Goal: Task Accomplishment & Management: Complete application form

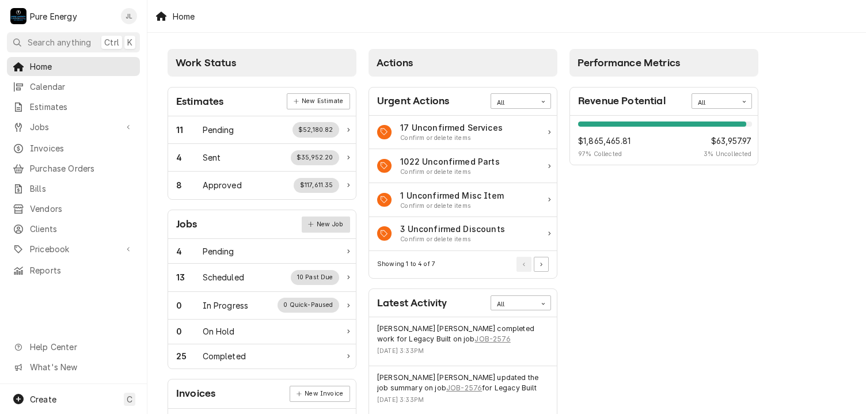
click at [326, 225] on link "New Job" at bounding box center [326, 225] width 48 height 16
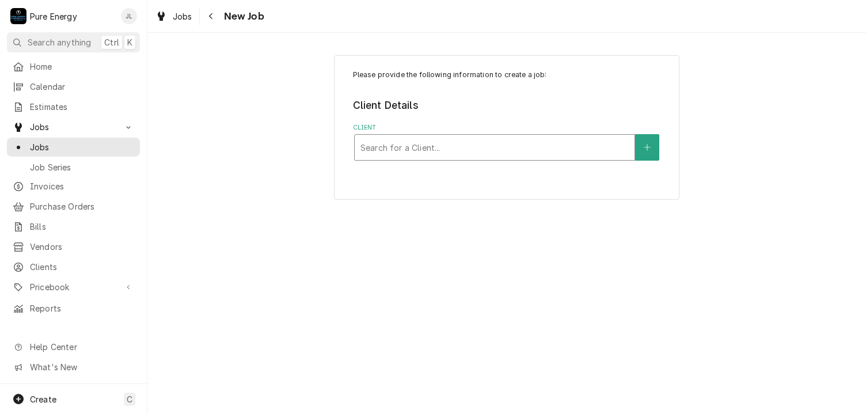
click at [421, 153] on div "Client" at bounding box center [495, 147] width 268 height 21
type input "Turnkey"
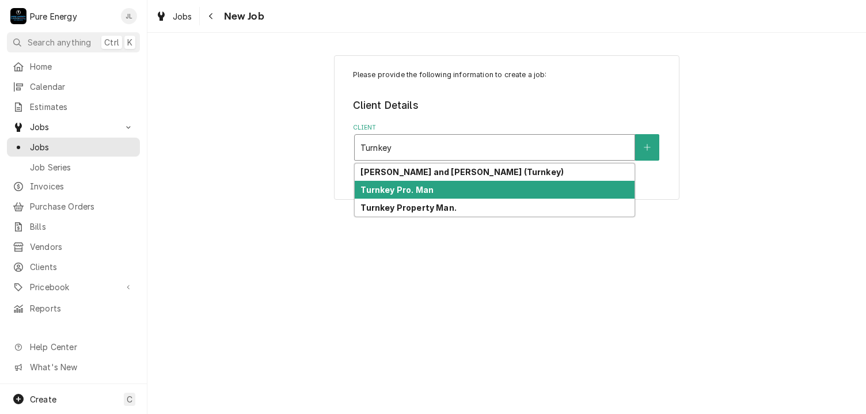
click at [393, 194] on strong "Turnkey Pro. Man" at bounding box center [397, 190] width 73 height 10
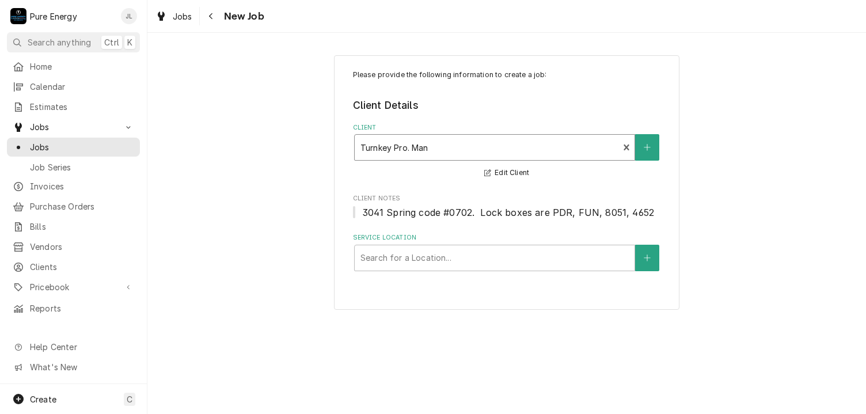
click at [416, 255] on div "Service Location" at bounding box center [495, 258] width 268 height 21
type input "8290 Traffic"
click at [382, 257] on div "Service Location" at bounding box center [495, 258] width 268 height 21
type input "5290"
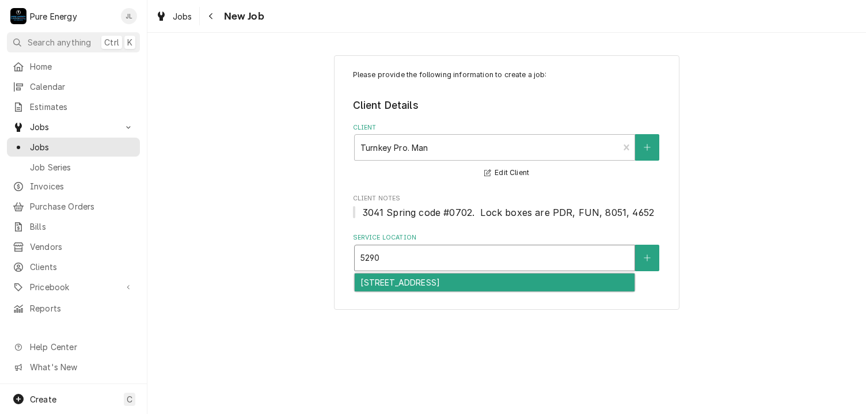
click at [394, 284] on div "5290 Traffic Way, Atascadero, CA 93422" at bounding box center [495, 283] width 280 height 18
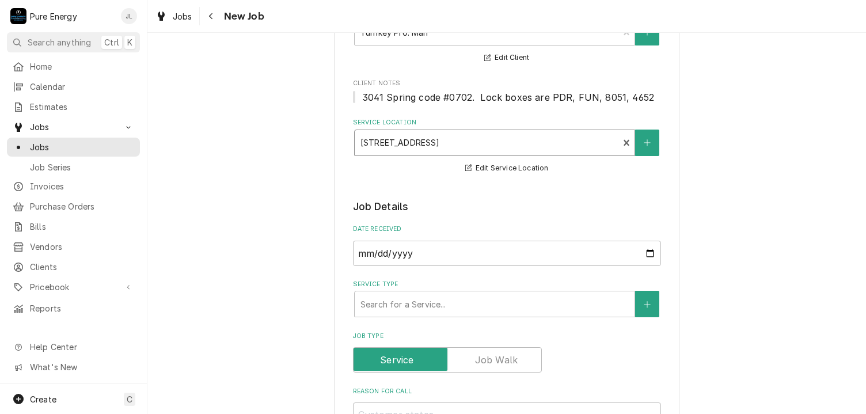
scroll to position [173, 0]
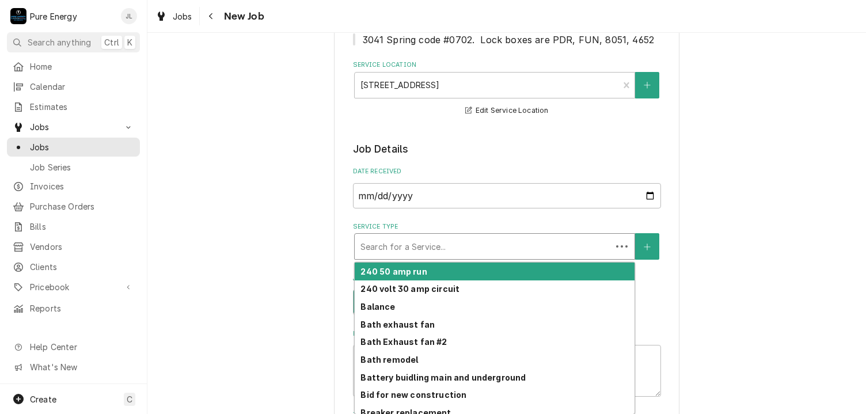
click at [447, 247] on div "Service Type" at bounding box center [483, 246] width 245 height 21
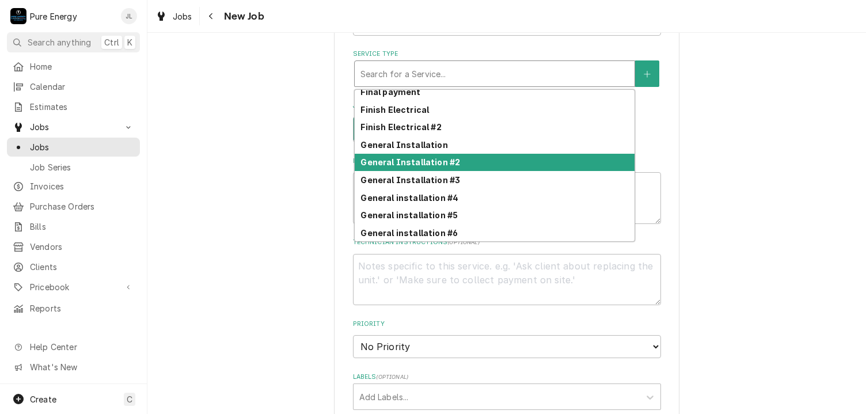
scroll to position [493, 0]
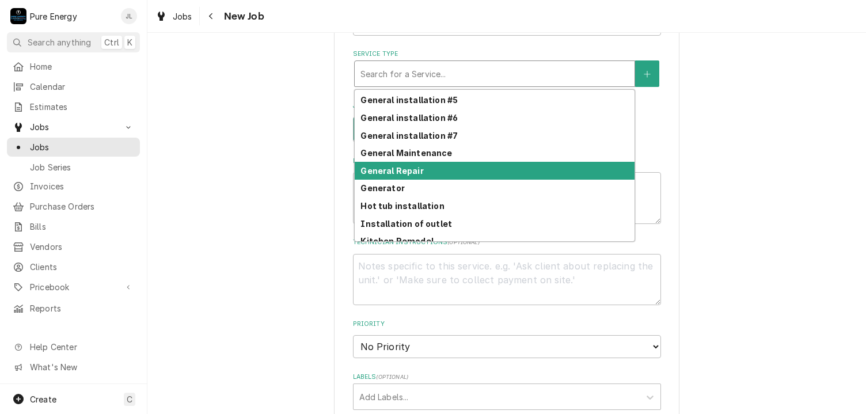
click at [425, 164] on div "General Repair" at bounding box center [495, 171] width 280 height 18
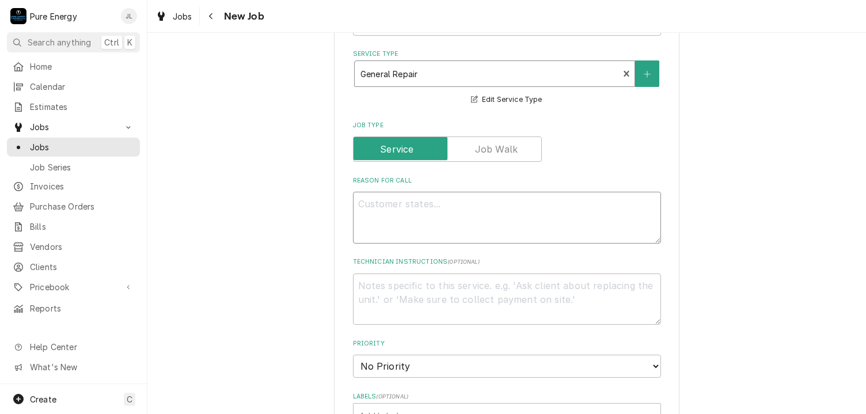
click at [401, 218] on textarea "Reason For Call" at bounding box center [507, 218] width 308 height 52
type textarea "x"
type textarea "N"
type textarea "x"
type textarea "Ne"
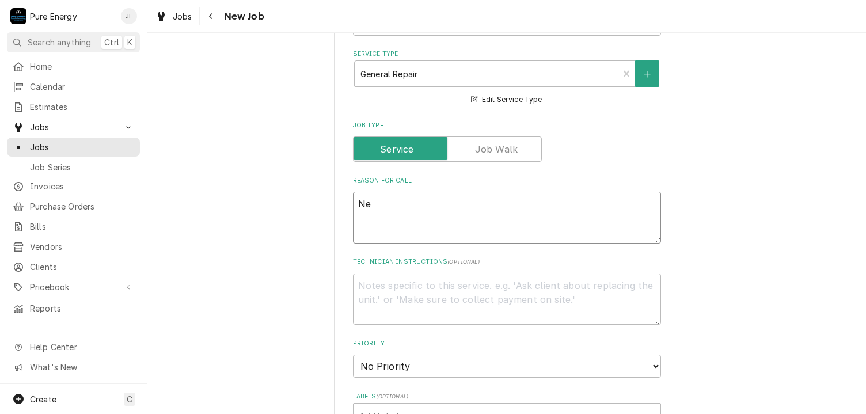
type textarea "x"
type textarea "Nee"
type textarea "x"
type textarea "Ne"
type textarea "x"
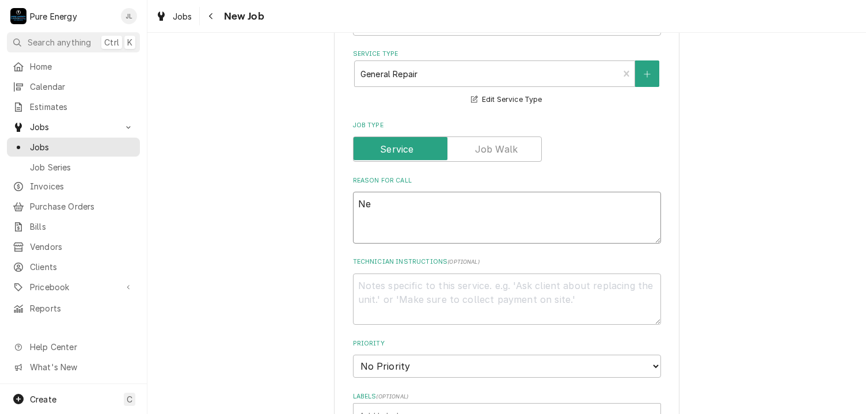
type textarea "N"
type textarea "x"
type textarea "Th"
type textarea "x"
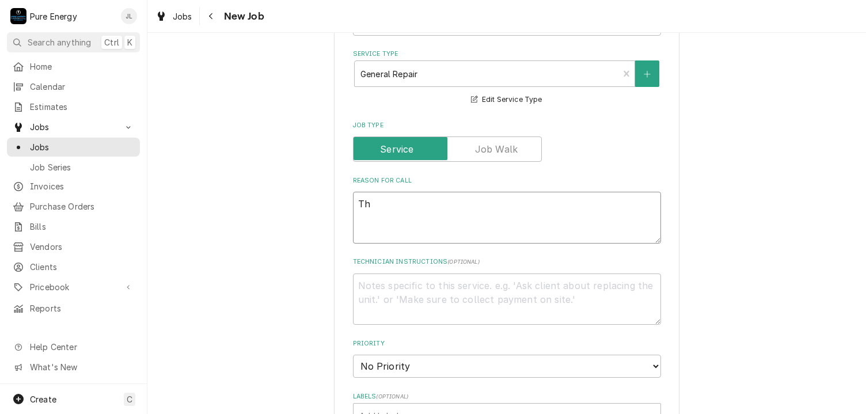
type textarea "Thi"
type textarea "x"
type textarea "This"
type textarea "x"
type textarea "This"
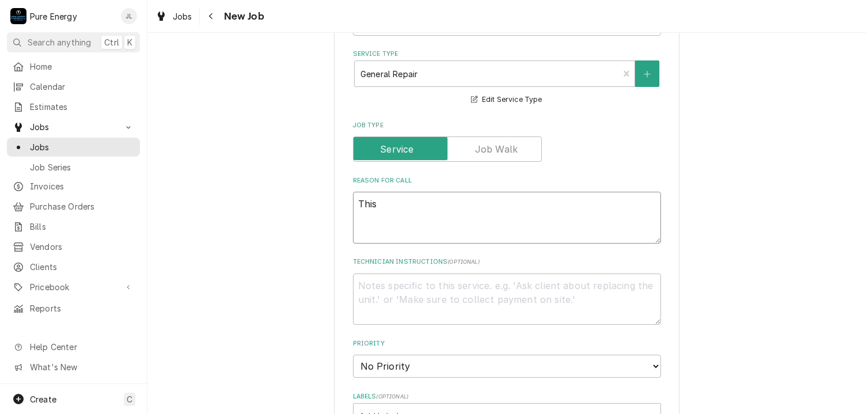
type textarea "x"
type textarea "This i"
type textarea "x"
type textarea "This is"
type textarea "x"
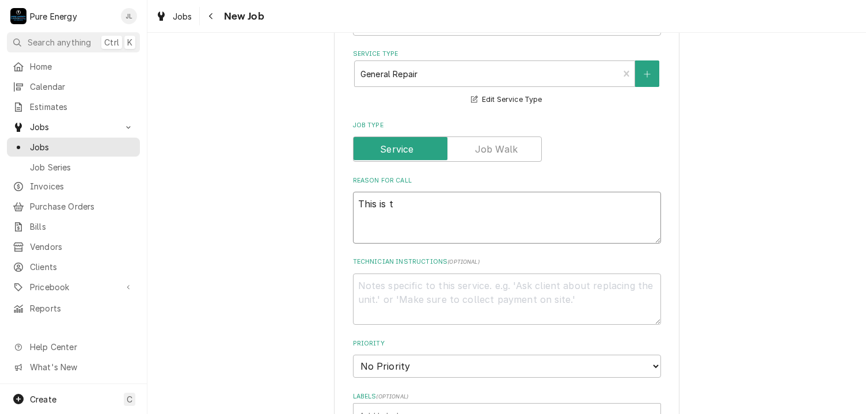
type textarea "This is th"
type textarea "x"
type textarea "This is the"
type textarea "x"
type textarea "This is the"
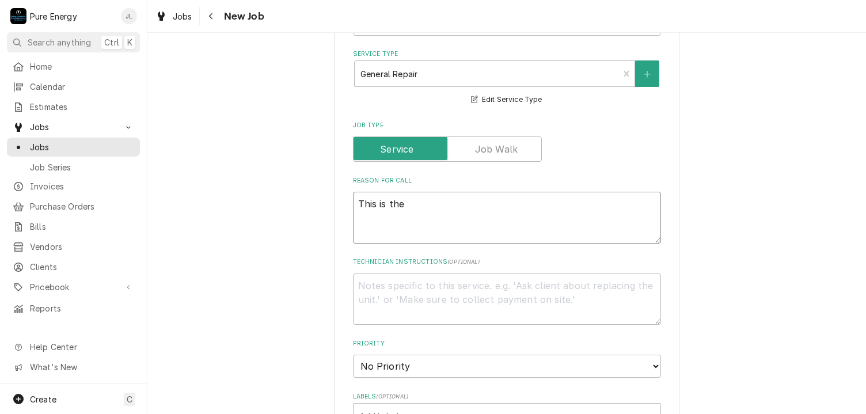
type textarea "x"
type textarea "This is the o"
type textarea "x"
type textarea "This is the one"
type textarea "x"
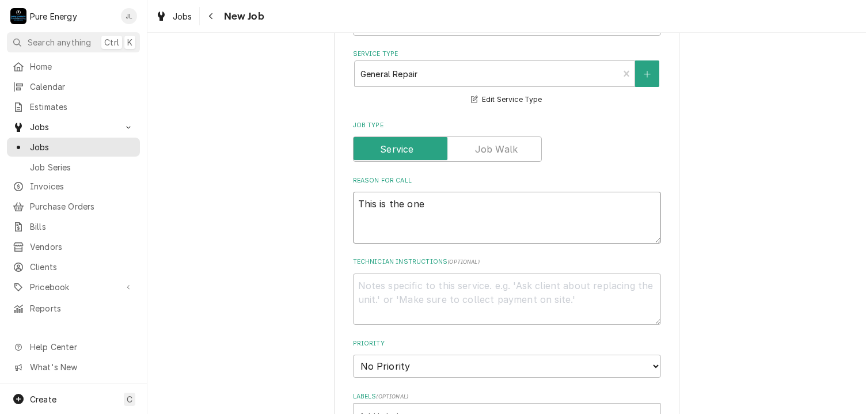
type textarea "This is the one"
type textarea "x"
type textarea "This is the one w"
type textarea "x"
type textarea "This is the one wi"
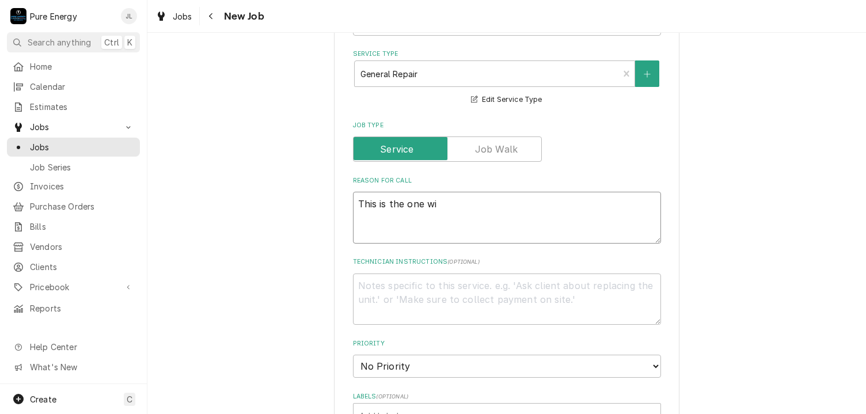
type textarea "x"
type textarea "This is the one with"
type textarea "x"
type textarea "This is the one with"
type textarea "x"
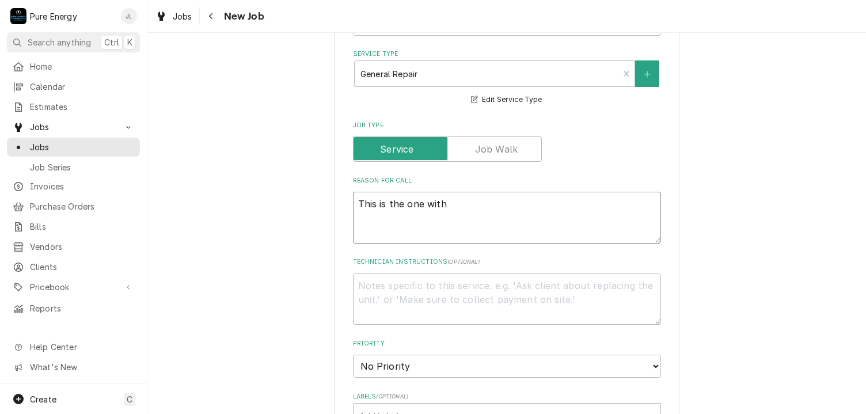
type textarea "This is the one with t"
type textarea "x"
type textarea "This is the one with th"
type textarea "x"
type textarea "This is the one with the"
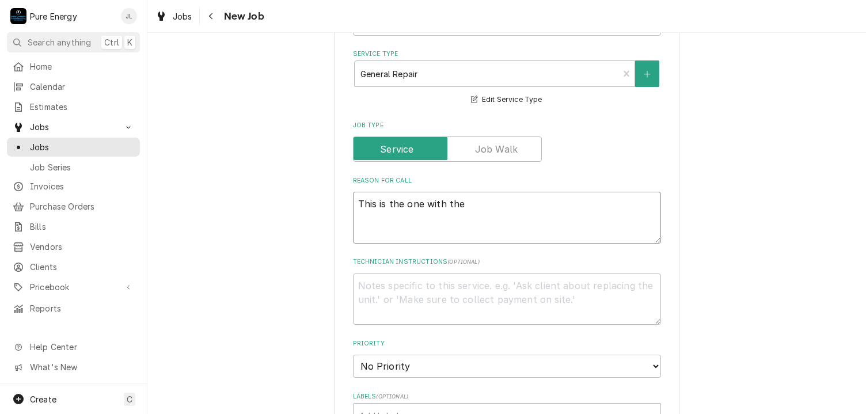
type textarea "x"
type textarea "This is the one with the t"
type textarea "x"
type textarea "This is the one with the ta"
type textarea "x"
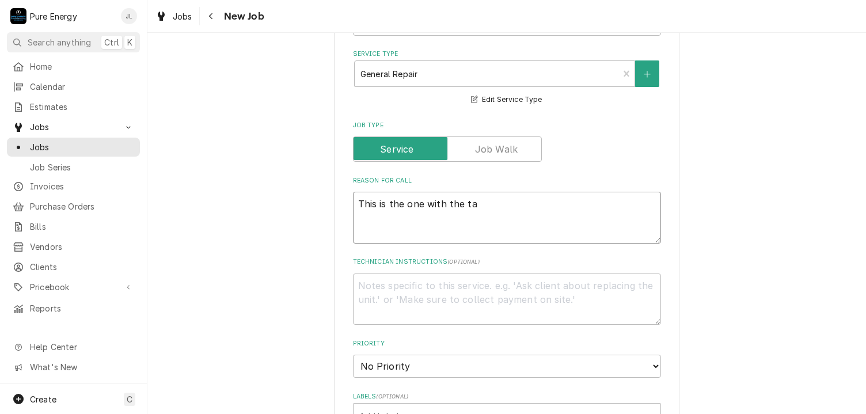
type textarea "This is the one with the tap"
type textarea "x"
type textarea "This is the one with the tapp"
type textarea "x"
type textarea "This is the one with the tap"
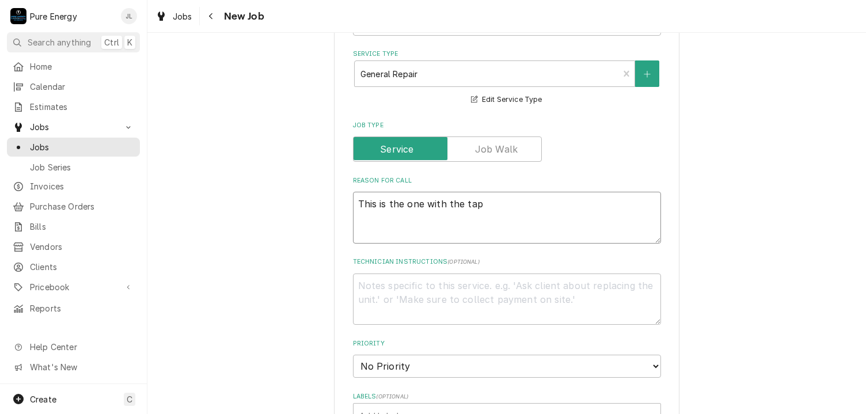
type textarea "x"
type textarea "This is the one with the tape"
type textarea "x"
type textarea "This is the one with the taped"
type textarea "x"
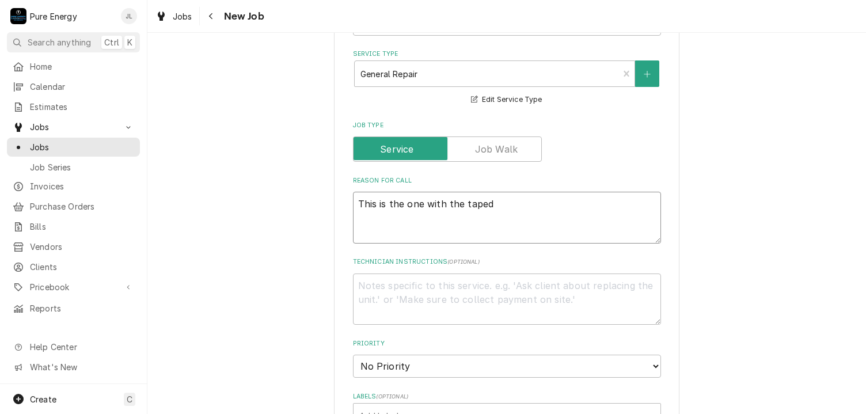
type textarea "This is the one with the taped"
type textarea "x"
type textarea "This is the one with the taped o"
type textarea "x"
type textarea "This is the one with the taped ou"
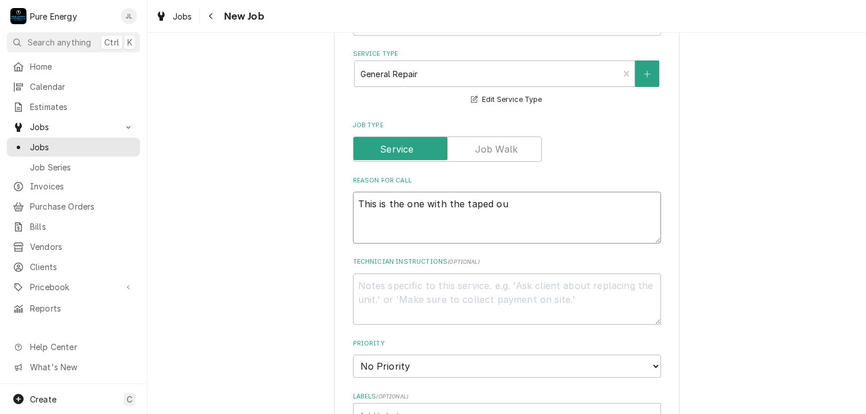
type textarea "x"
type textarea "This is the one with the taped out"
type textarea "x"
type textarea "This is the one with the taped outl"
type textarea "x"
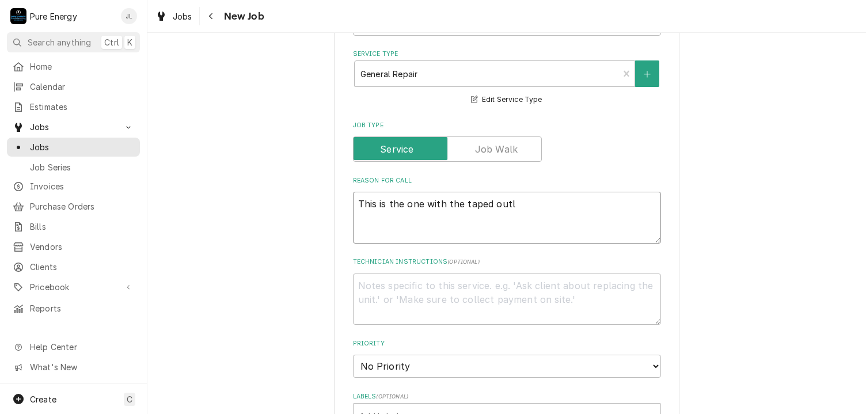
type textarea "This is the one with the taped outle"
type textarea "x"
type textarea "This is the one with the taped outlec"
type textarea "x"
type textarea "This is the one with the taped outlect"
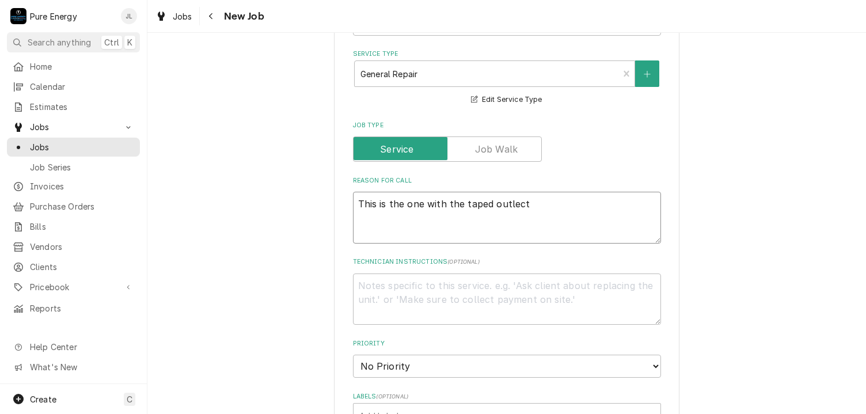
type textarea "x"
type textarea "This is the one with the taped outlect"
type textarea "x"
type textarea "This is the one with the taped outlect"
type textarea "x"
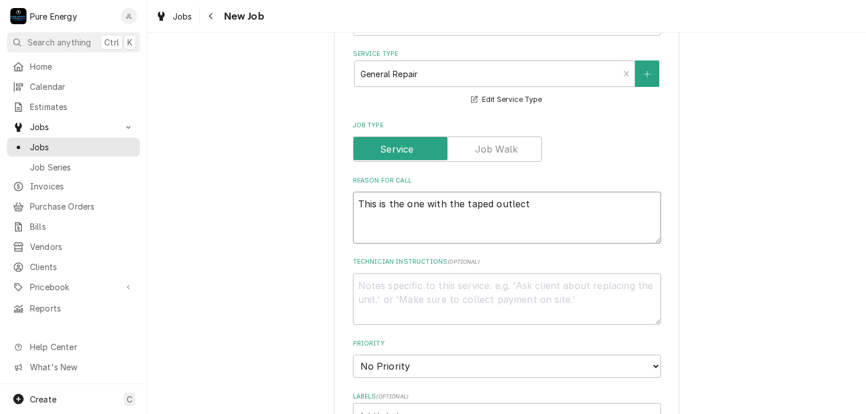
type textarea "This is the one with the taped outlec"
type textarea "x"
type textarea "This is the one with the taped outle"
type textarea "x"
type textarea "This is the one with the taped outlet"
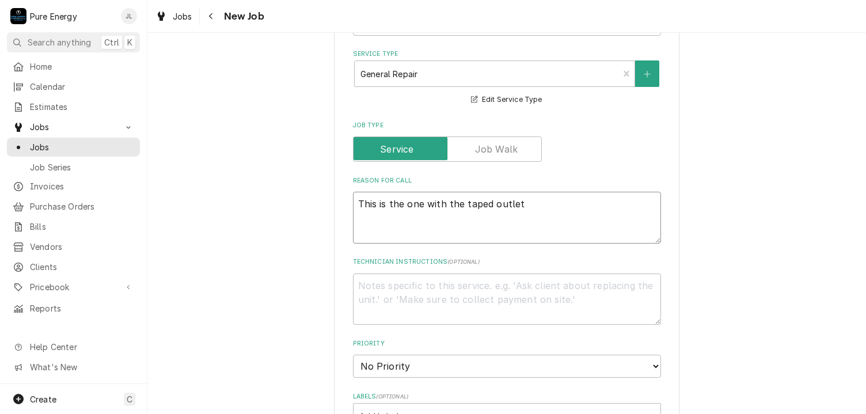
type textarea "x"
type textarea "This is the one with the taped outlet"
type textarea "x"
type textarea "This is the one with the taped outlet co"
type textarea "x"
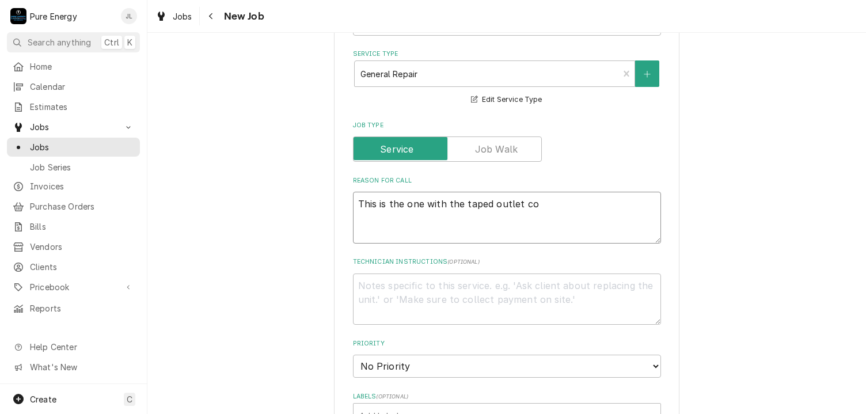
type textarea "This is the one with the taped outlet cov"
type textarea "x"
type textarea "This is the one with the taped outlet cove"
type textarea "x"
type textarea "This is the one with the taped outlet cover"
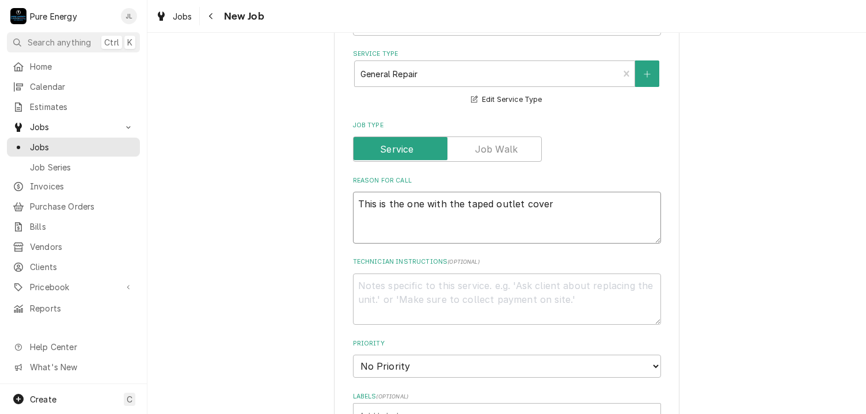
type textarea "x"
type textarea "This is the one with the taped outlet cover"
type textarea "x"
type textarea "This is the one with the taped outlet cover i"
type textarea "x"
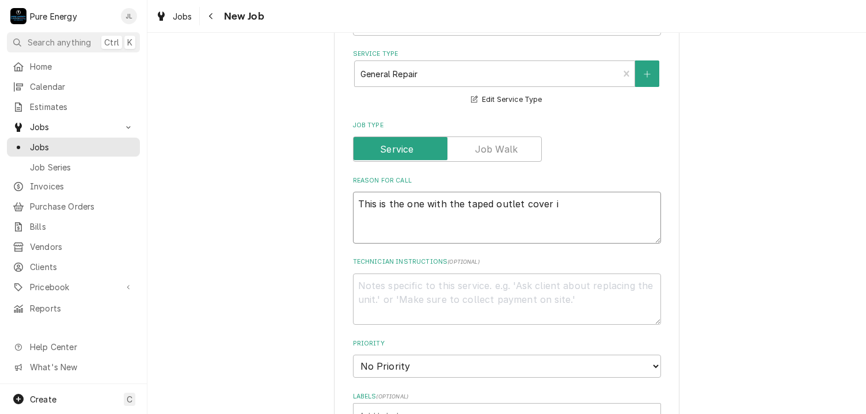
type textarea "This is the one with the taped outlet cover in"
type textarea "x"
type textarea "This is the one with the taped outlet cover in"
type textarea "x"
type textarea "This is the one with the taped outlet cover in th"
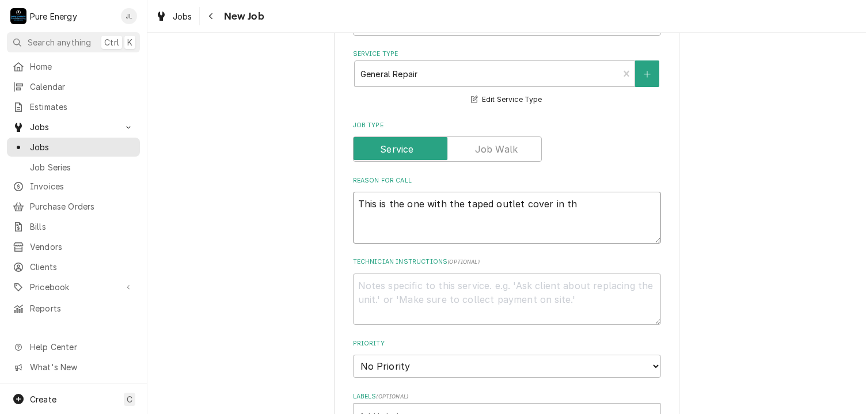
type textarea "x"
type textarea "This is the one with the taped outlet cover in the"
type textarea "x"
type textarea "This is the one with the taped outlet cover in the di"
type textarea "x"
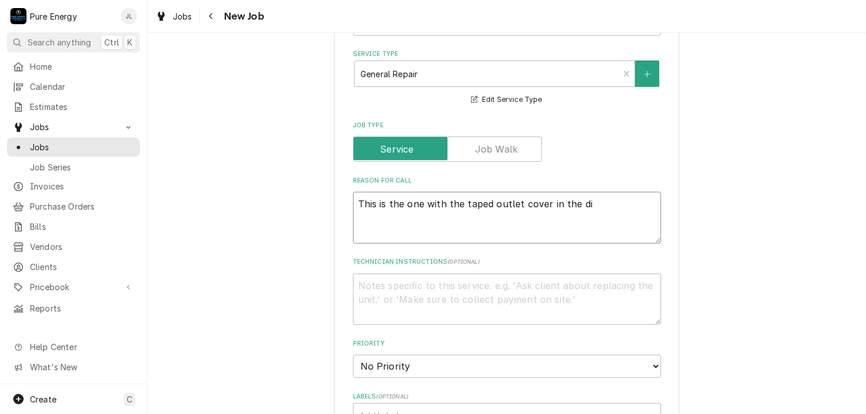
type textarea "This is the one with the taped outlet cover in the din"
type textarea "x"
type textarea "This is the one with the taped outlet cover in the dini"
type textarea "x"
type textarea "This is the one with the taped outlet cover in the dinin"
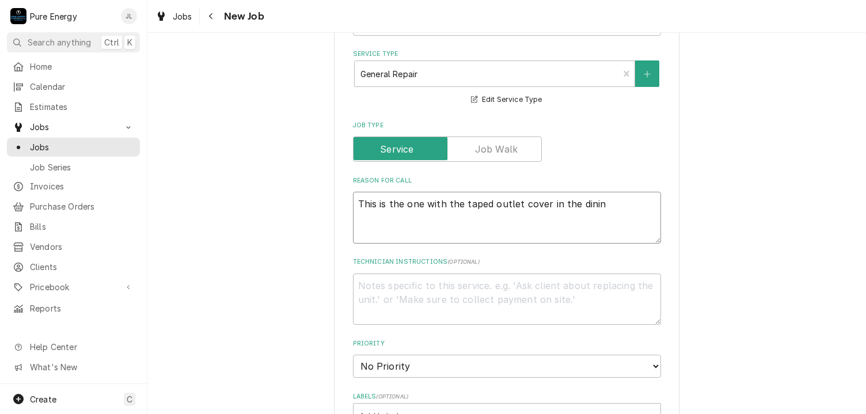
type textarea "x"
type textarea "This is the one with the taped outlet cover in the dining"
type textarea "x"
type textarea "This is the one with the taped outlet cover in the dining"
type textarea "x"
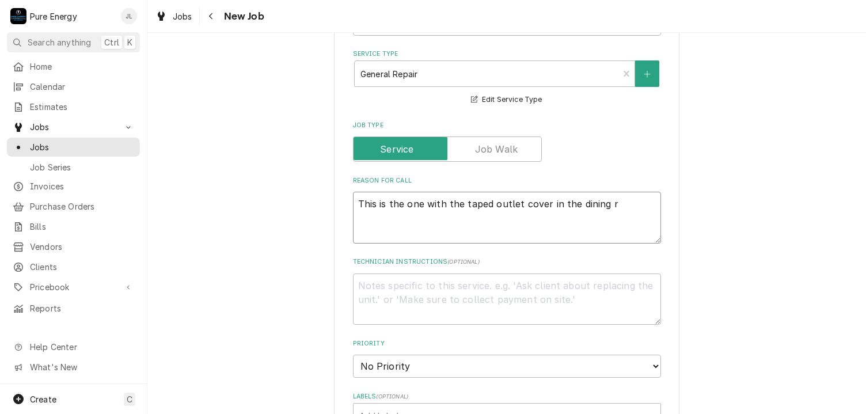
type textarea "This is the one with the taped outlet cover in the dining ro"
type textarea "x"
type textarea "This is the one with the taped outlet cover in the dining roo"
type textarea "x"
type textarea "This is the one with the taped outlet cover in the dining room"
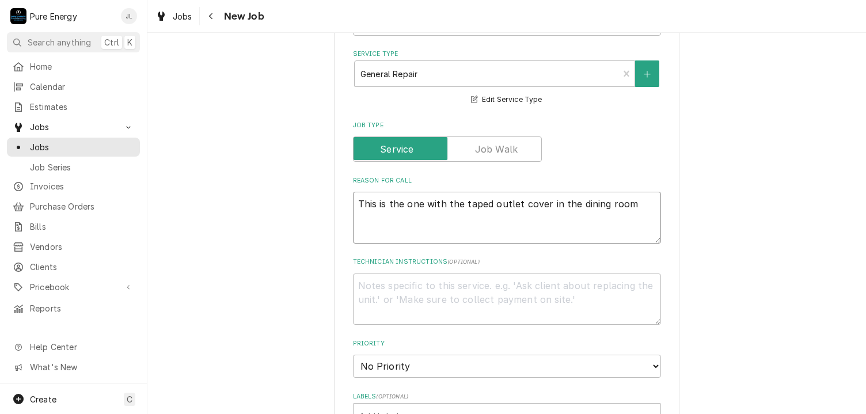
type textarea "x"
type textarea "This is the one with the taped outlet cover in the dining room."
type textarea "x"
type textarea "This is the one with the taped outlet cover in the dining room."
type textarea "x"
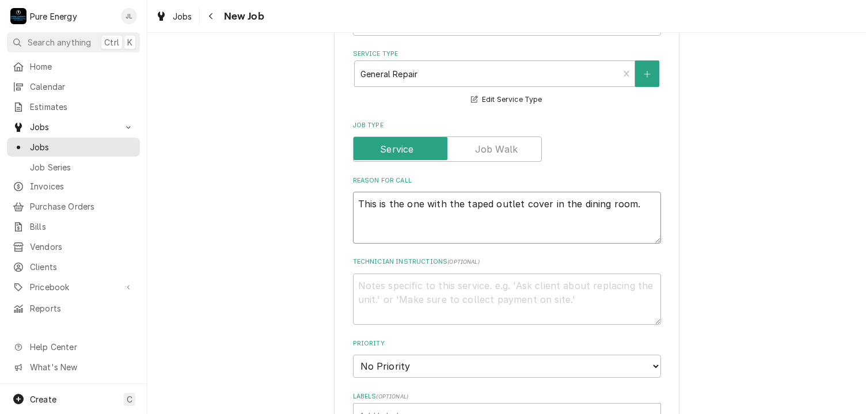
type textarea "This is the one with the taped outlet cover in the dining room."
type textarea "x"
type textarea "This is the one with the taped outlet cover in the dining room. Ch"
type textarea "x"
type textarea "This is the one with the taped outlet cover in the dining room. Che"
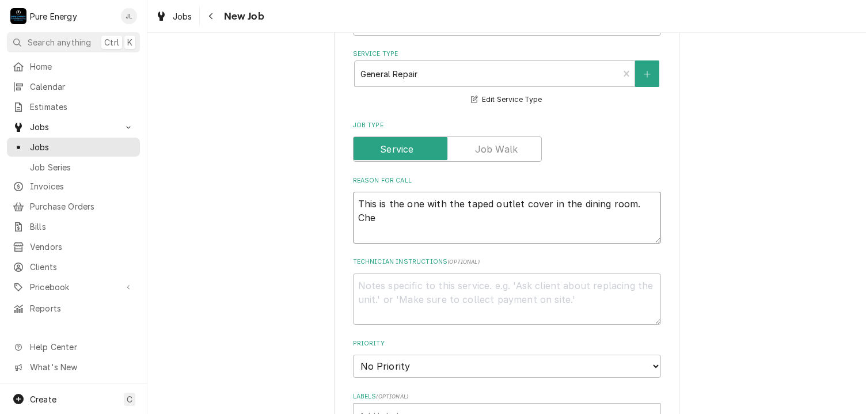
type textarea "x"
type textarea "This is the one with the taped outlet cover in the dining room. Chec"
type textarea "x"
type textarea "This is the one with the taped outlet cover in the dining room. Check"
type textarea "x"
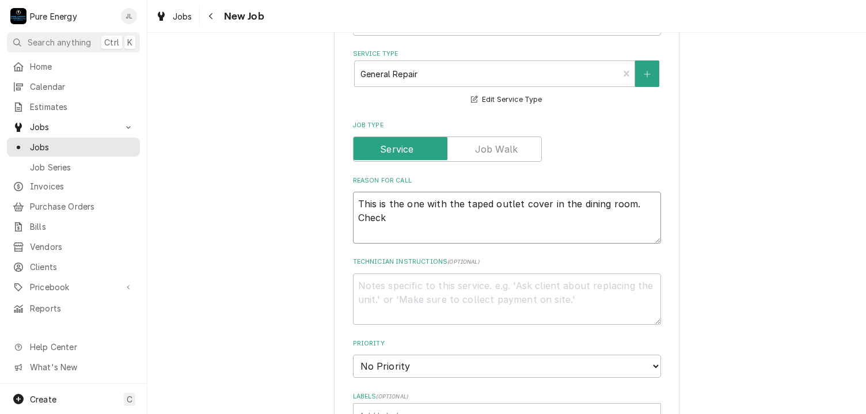
type textarea "This is the one with the taped outlet cover in the dining room. Check o"
type textarea "x"
type textarea "This is the one with the taped outlet cover in the dining room. Check ou"
type textarea "x"
type textarea "This is the one with the taped outlet cover in the dining room. Check out"
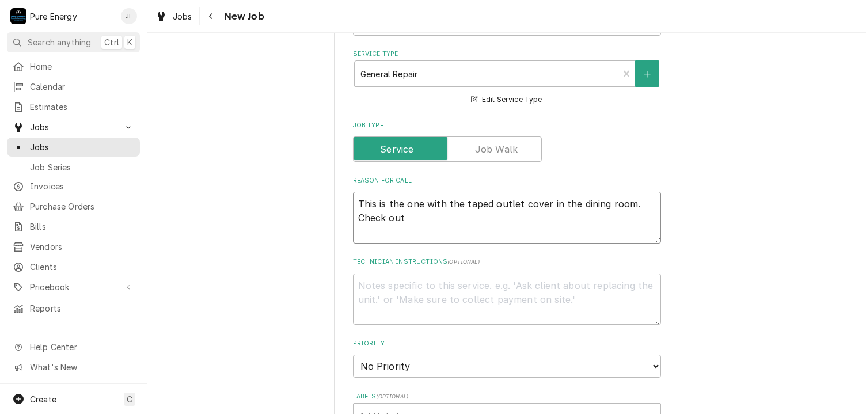
type textarea "x"
type textarea "This is the one with the taped outlet cover in the dining room. Check out w"
type textarea "x"
type textarea "This is the one with the taped outlet cover in the dining room. Check out wh"
type textarea "x"
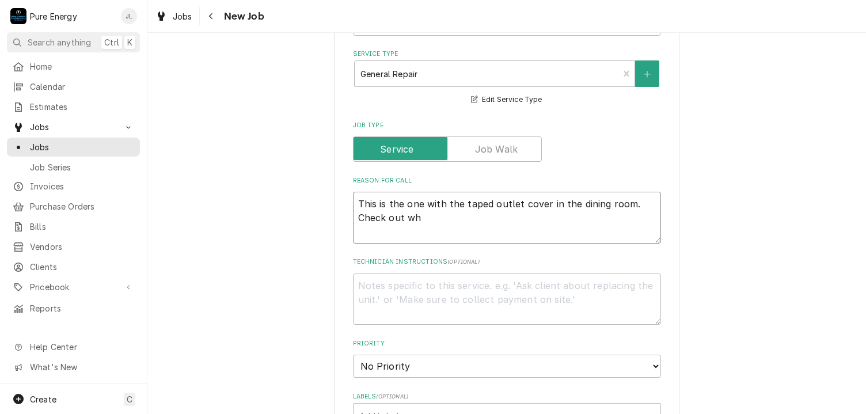
type textarea "This is the one with the taped outlet cover in the dining room. Check out why"
type textarea "x"
type textarea "This is the one with the taped outlet cover in the dining room. Check out why"
type textarea "x"
type textarea "This is the one with the taped outlet cover in the dining room. Check out why an"
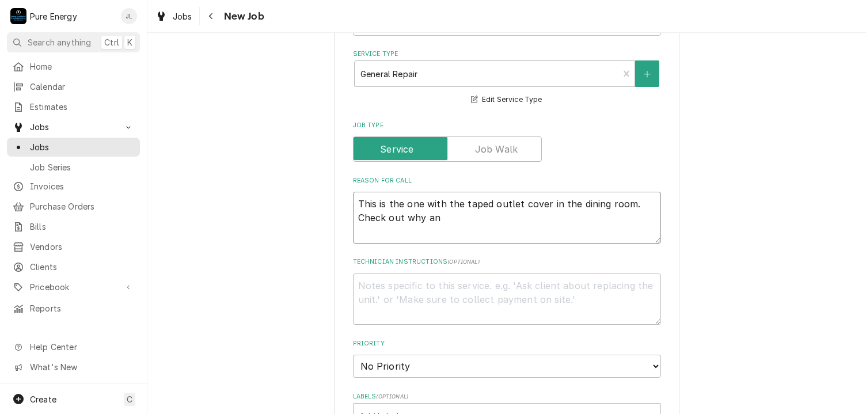
type textarea "x"
type textarea "This is the one with the taped outlet cover in the dining room. Check out why a…"
type textarea "x"
type textarea "This is the one with the taped outlet cover in the dining room. Check out why a…"
type textarea "x"
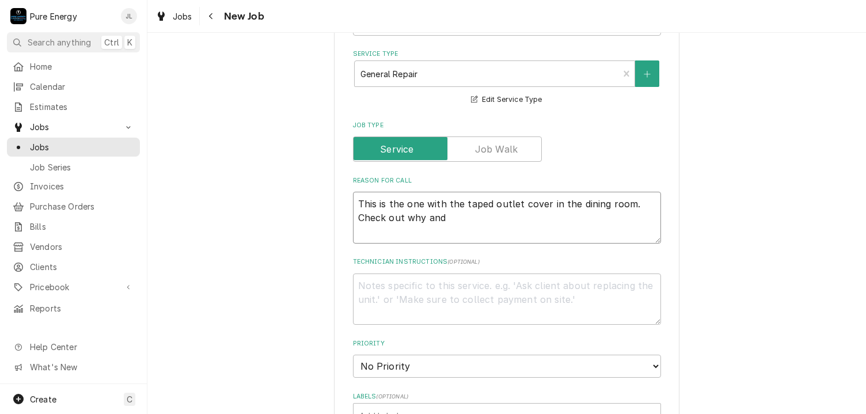
type textarea "This is the one with the taped outlet cover in the dining room. Check out why a…"
type textarea "x"
type textarea "This is the one with the taped outlet cover in the dining room. Check out why a…"
type textarea "x"
type textarea "This is the one with the taped outlet cover in the dining room. Check out why a…"
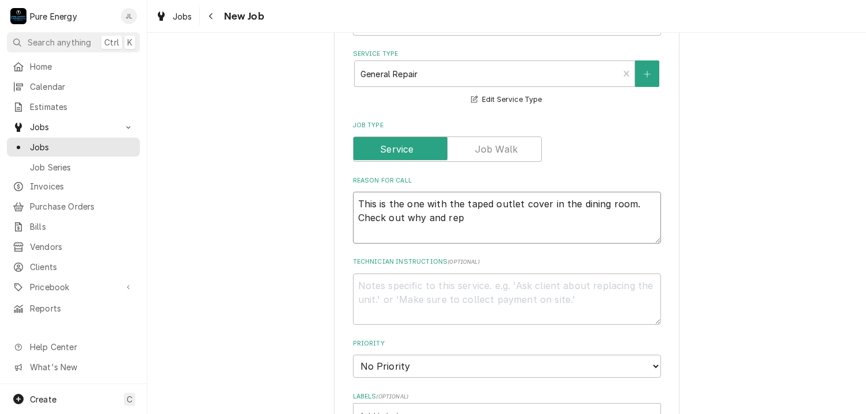
type textarea "x"
type textarea "This is the one with the taped outlet cover in the dining room. Check out why a…"
type textarea "x"
type textarea "This is the one with the taped outlet cover in the dining room. Check out why a…"
type textarea "x"
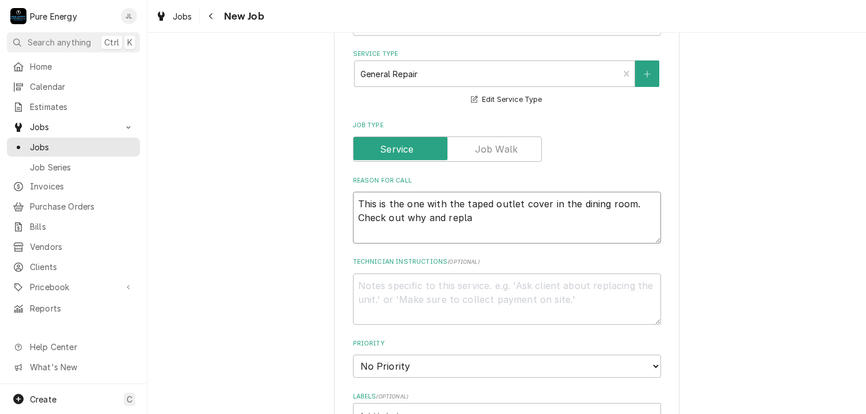
type textarea "This is the one with the taped outlet cover in the dining room. Check out why a…"
type textarea "x"
type textarea "This is the one with the taped outlet cover in the dining room. Check out why a…"
type textarea "x"
type textarea "This is the one with the taped outlet cover in the dining room. Check out why a…"
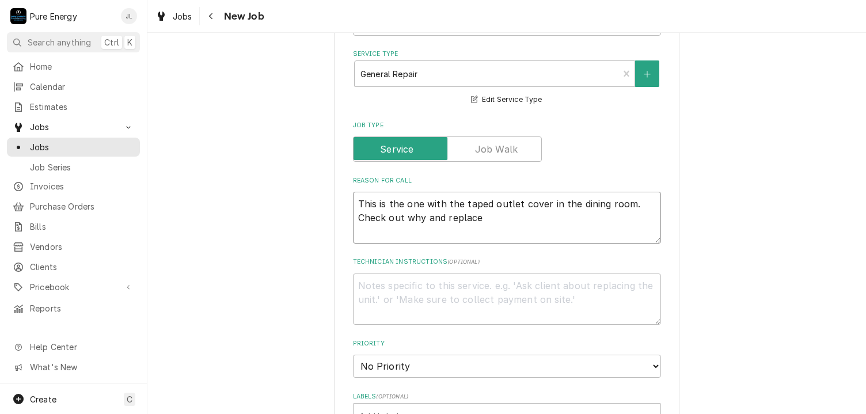
type textarea "x"
type textarea "This is the one with the taped outlet cover in the dining room. Check out why a…"
type textarea "x"
type textarea "This is the one with the taped outlet cover in the dining room. Check out why a…"
type textarea "x"
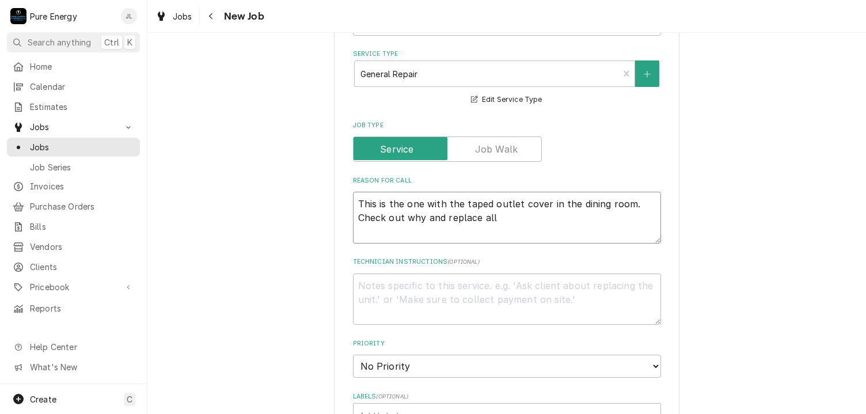
type textarea "This is the one with the taped outlet cover in the dining room. Check out why a…"
type textarea "x"
type textarea "This is the one with the taped outlet cover in the dining room. Check out why a…"
type textarea "x"
type textarea "This is the one with the taped outlet cover in the dining room. Check out why a…"
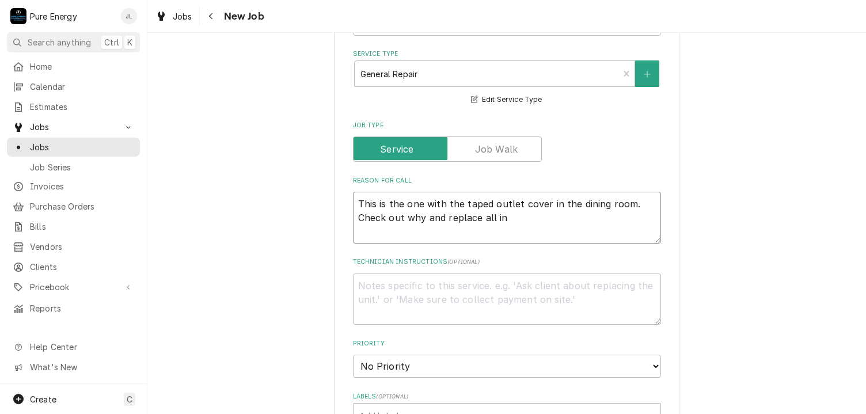
type textarea "x"
type textarea "This is the one with the taped outlet cover in the dining room. Check out why a…"
type textarea "x"
type textarea "This is the one with the taped outlet cover in the dining room. Check out why a…"
type textarea "x"
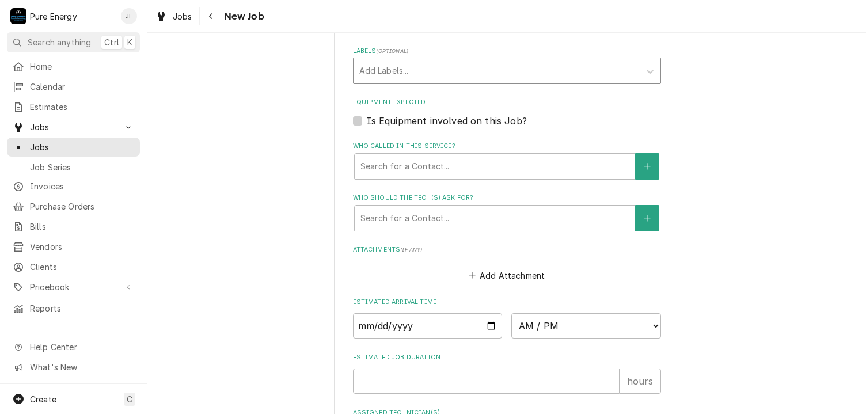
scroll to position [749, 0]
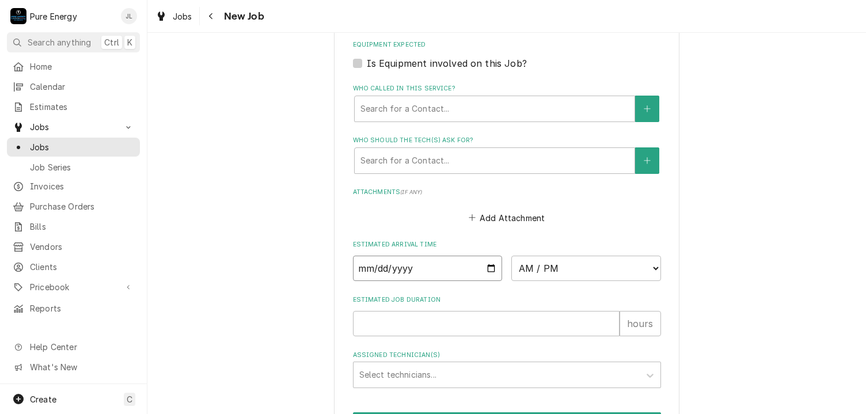
click at [489, 268] on input "Date" at bounding box center [428, 268] width 150 height 25
click at [652, 263] on select "AM / PM 6:00 AM 6:15 AM 6:30 AM 6:45 AM 7:00 AM 7:15 AM 7:30 AM 7:45 AM 8:00 AM…" at bounding box center [587, 268] width 150 height 25
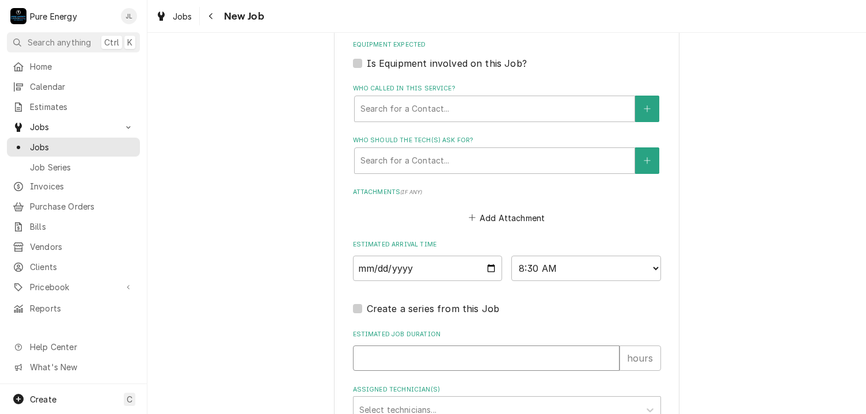
click at [416, 354] on input "Estimated Job Duration" at bounding box center [486, 358] width 267 height 25
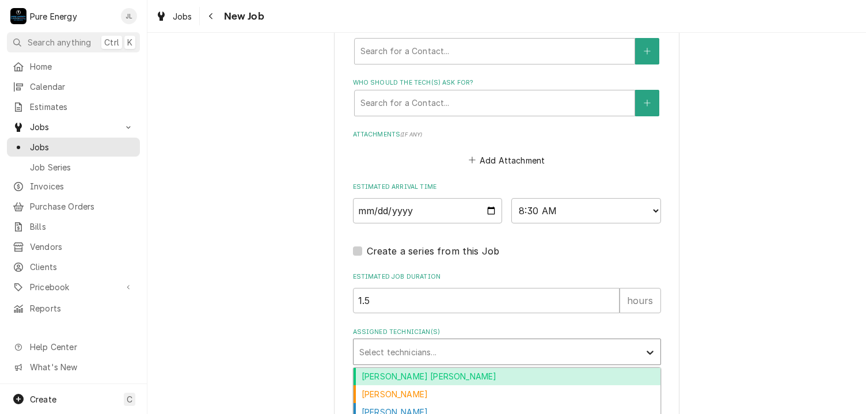
click at [647, 352] on icon "Assigned Technician(s)" at bounding box center [650, 353] width 7 height 4
click at [527, 368] on div "Albert Hernandez Soto" at bounding box center [507, 377] width 307 height 18
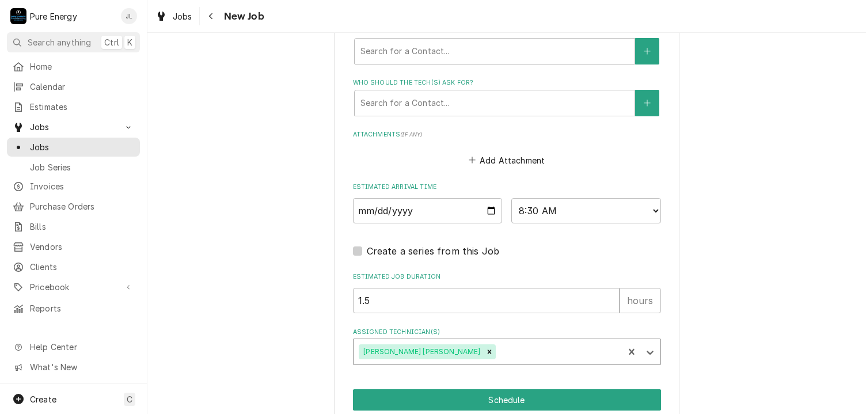
scroll to position [854, 0]
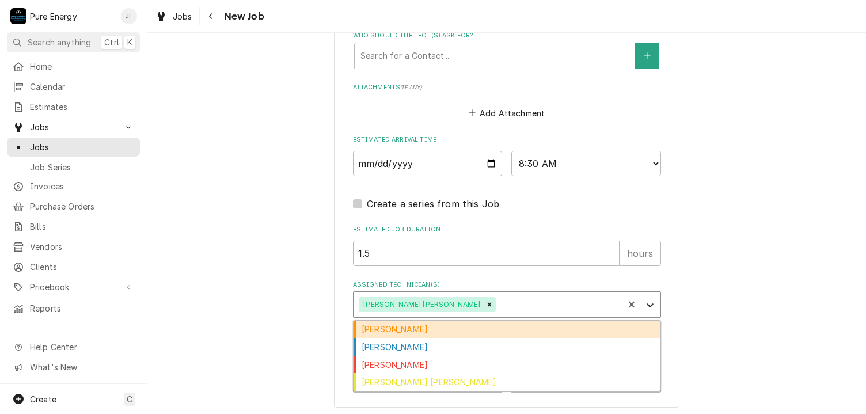
click at [645, 305] on icon "Assigned Technician(s)" at bounding box center [651, 306] width 12 height 12
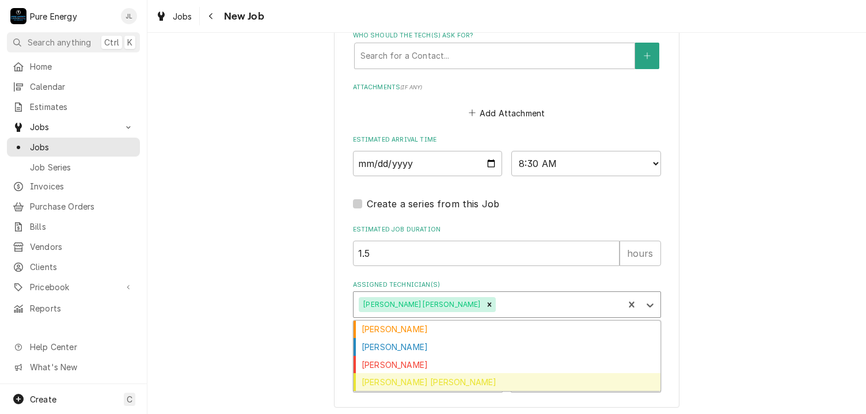
click at [505, 387] on div "Rodolfo Hernandez Lorenzo" at bounding box center [507, 382] width 307 height 18
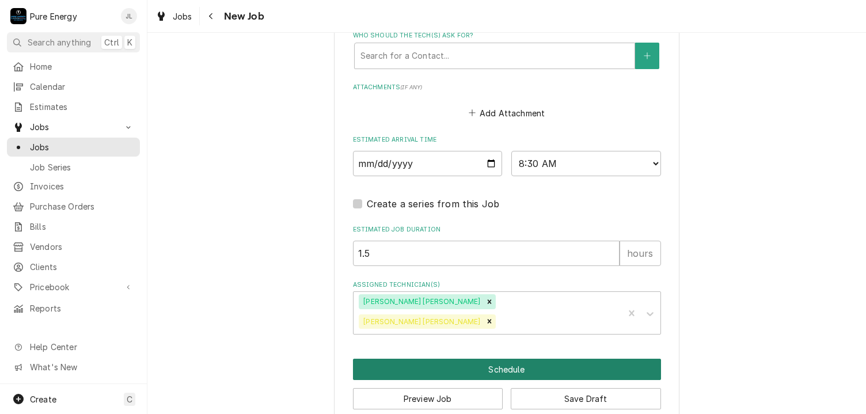
click at [509, 359] on button "Schedule" at bounding box center [507, 369] width 308 height 21
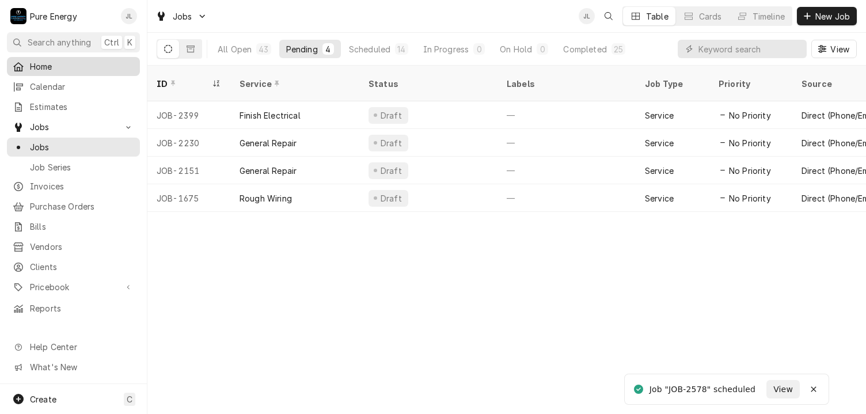
click at [86, 61] on span "Home" at bounding box center [82, 66] width 104 height 12
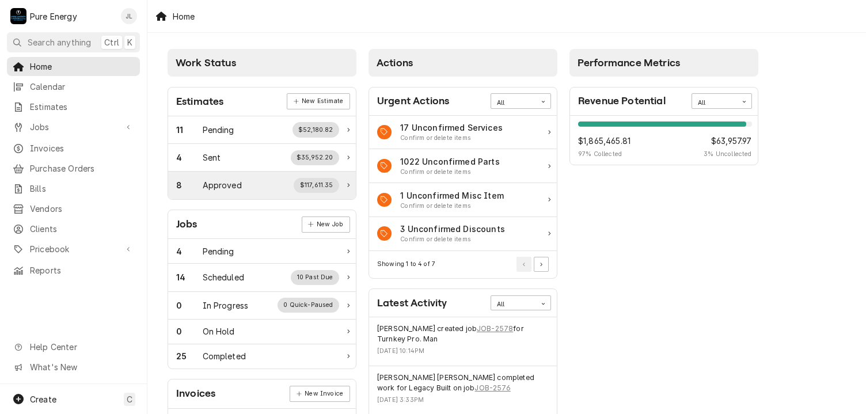
scroll to position [115, 0]
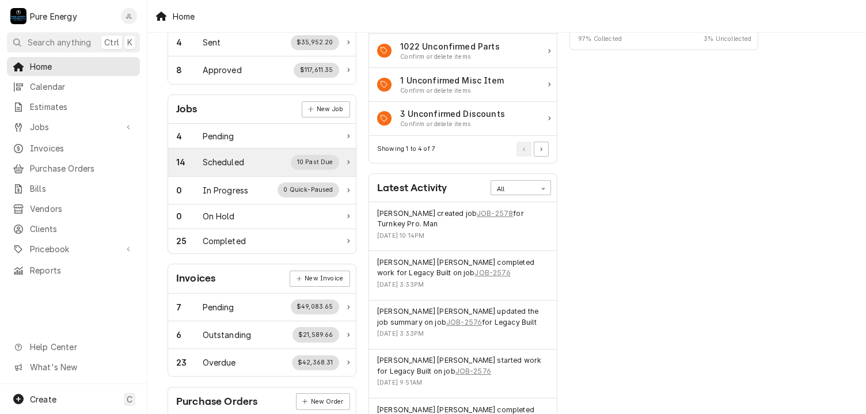
click at [240, 155] on div "14 Scheduled 10 Past Due" at bounding box center [257, 162] width 163 height 15
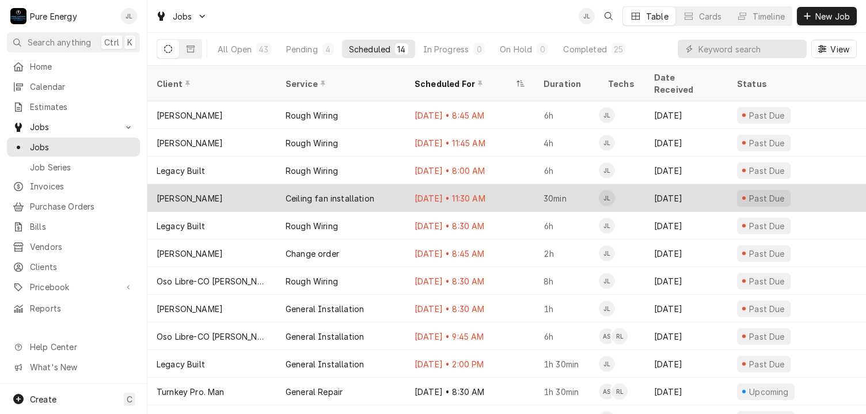
click at [512, 184] on div "[DATE] • 11:30 AM" at bounding box center [470, 198] width 129 height 28
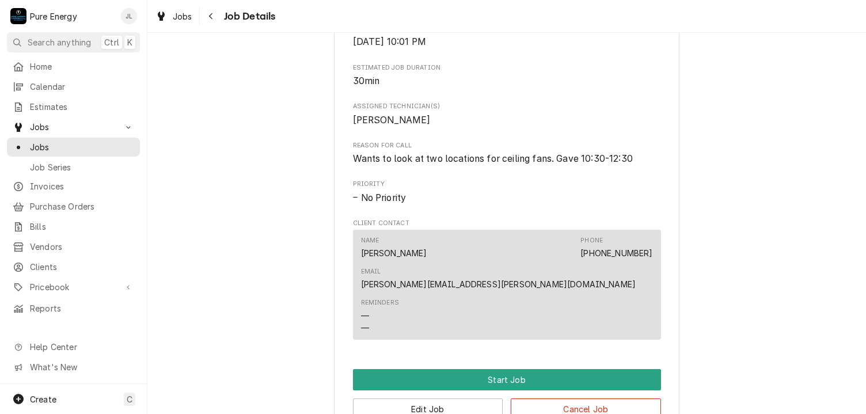
scroll to position [461, 0]
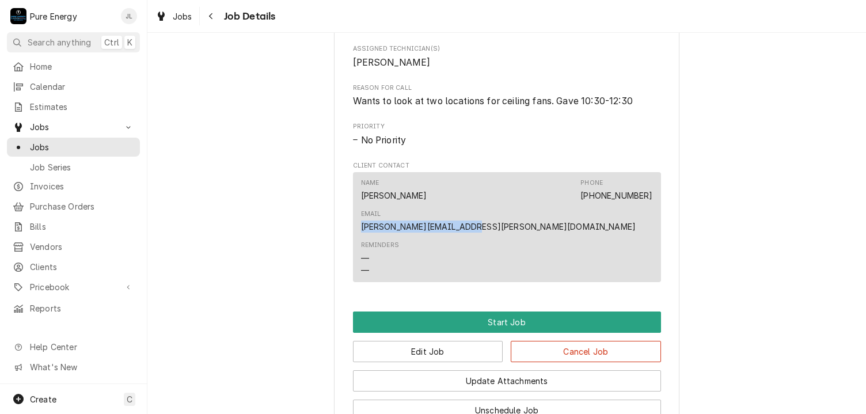
drag, startPoint x: 533, startPoint y: 209, endPoint x: 650, endPoint y: 202, distance: 116.6
click at [650, 202] on div "Name Morgan Stepp Phone (408) 250-1645 Email Morgan.p.stepp@gmail.com Reminders…" at bounding box center [507, 227] width 308 height 110
copy link "Morgan.p.stepp@gmail.com"
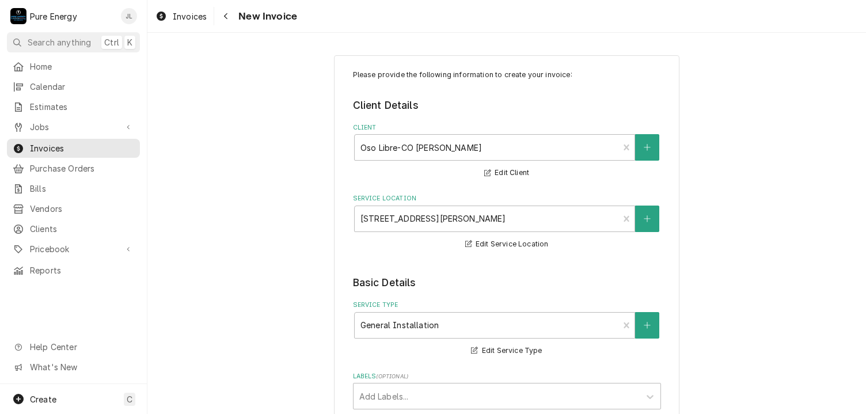
type textarea "x"
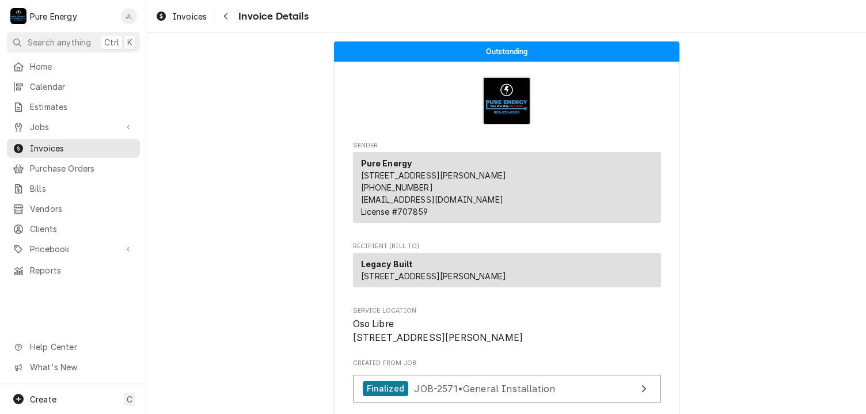
scroll to position [65, 0]
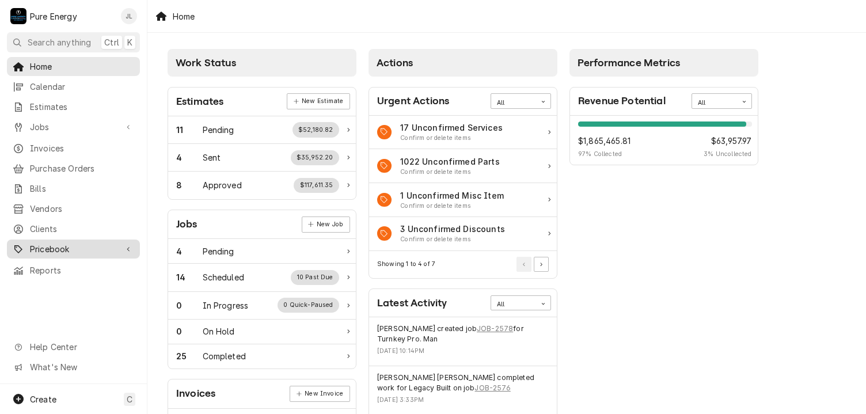
click at [81, 243] on span "Pricebook" at bounding box center [73, 249] width 87 height 12
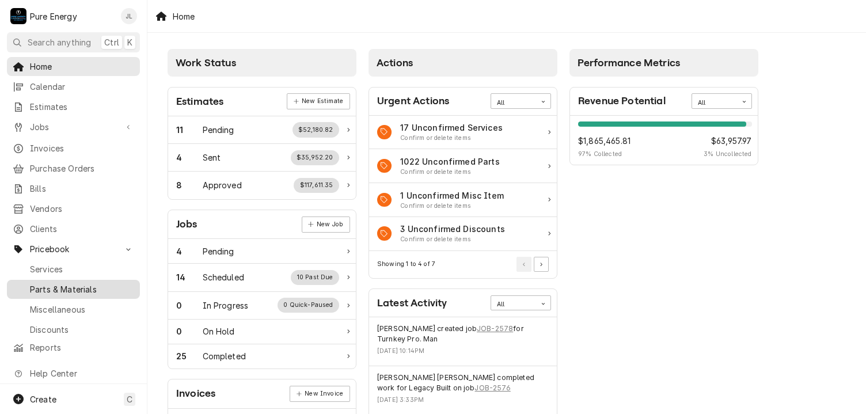
click at [69, 283] on span "Parts & Materials" at bounding box center [82, 289] width 104 height 12
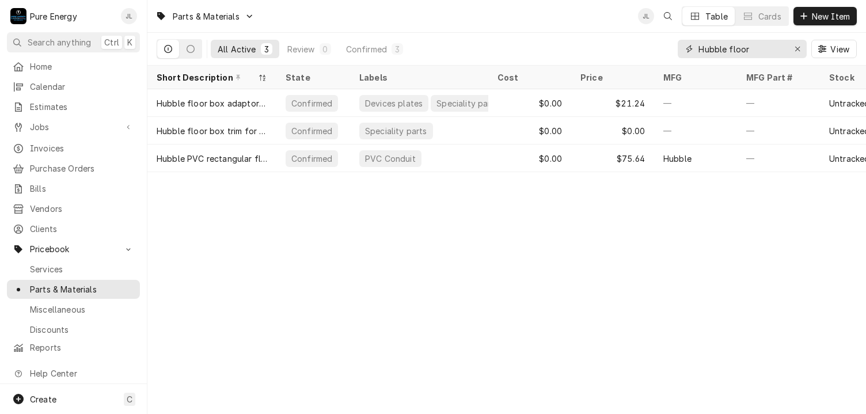
click at [751, 52] on input "Hubble floor" at bounding box center [742, 49] width 86 height 18
type input "H"
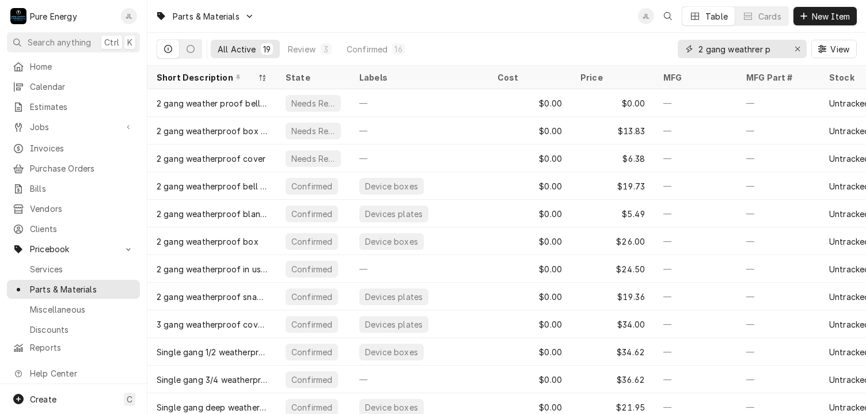
click at [752, 52] on input "2 gang weathrer p" at bounding box center [742, 49] width 86 height 18
drag, startPoint x: 770, startPoint y: 48, endPoint x: 768, endPoint y: 73, distance: 24.8
click at [770, 50] on input "2 gang weather p" at bounding box center [742, 49] width 86 height 18
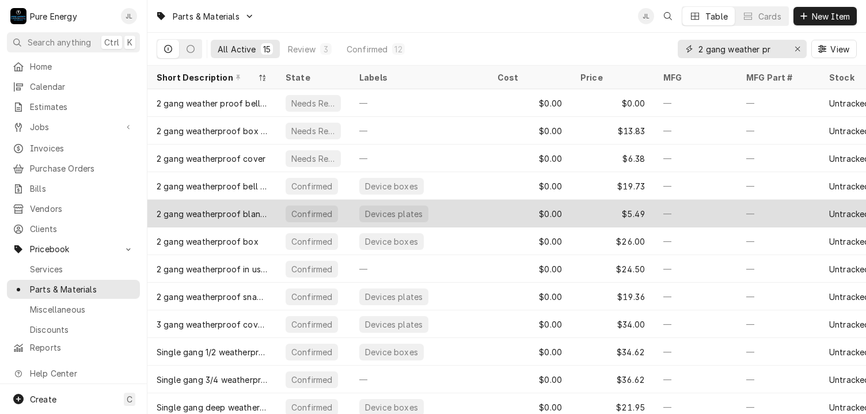
type input "2 gang weather pr"
click at [500, 210] on div "$0.00" at bounding box center [530, 214] width 83 height 28
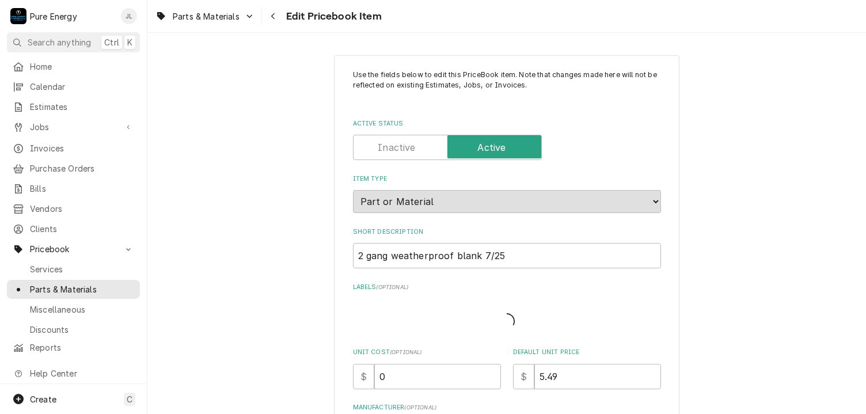
type textarea "x"
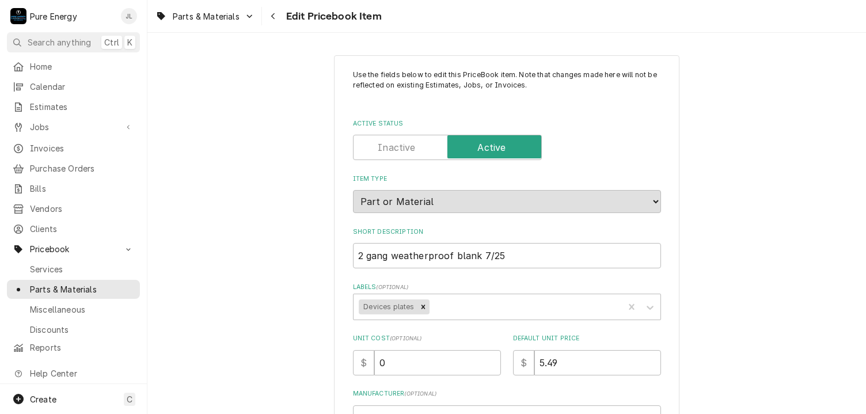
scroll to position [58, 0]
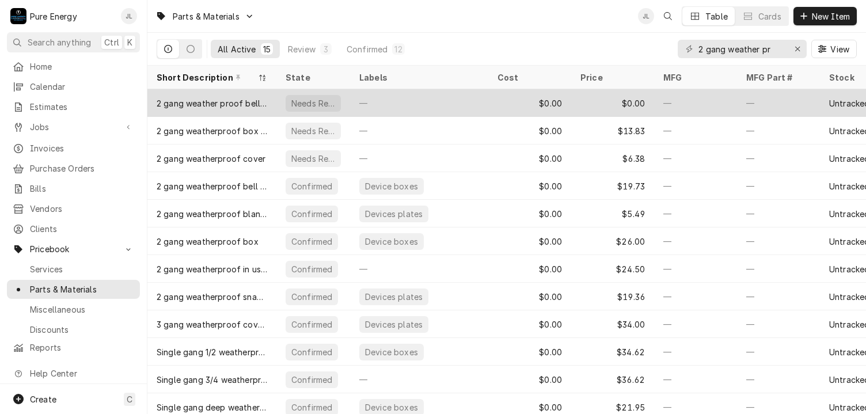
click at [468, 100] on div "—" at bounding box center [419, 103] width 138 height 28
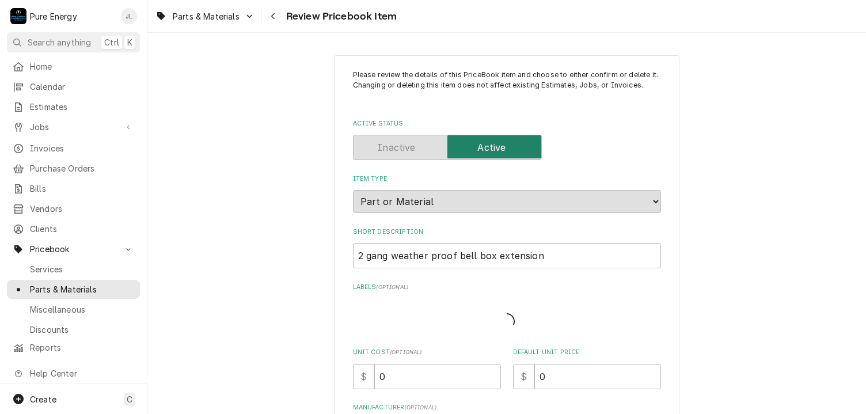
type textarea "x"
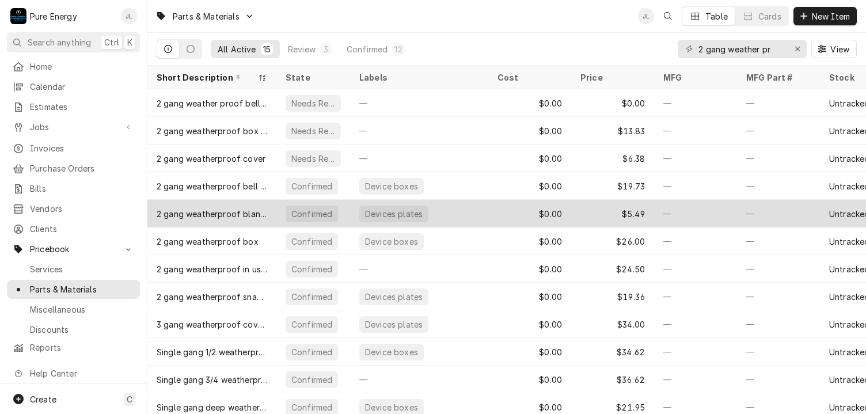
click at [503, 213] on div "$0.00" at bounding box center [530, 214] width 83 height 28
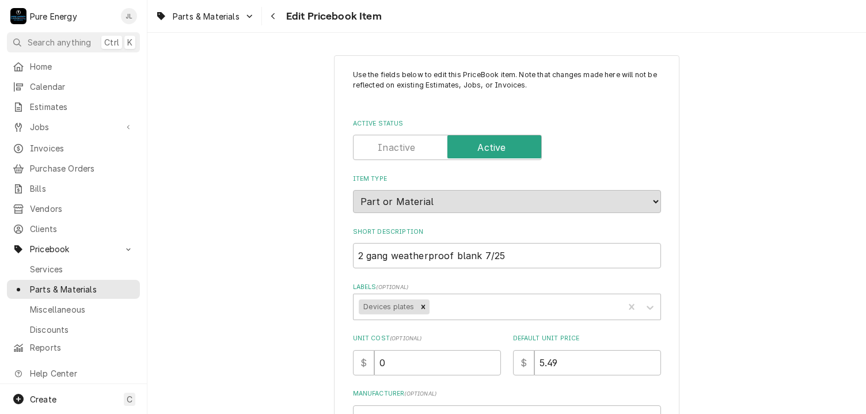
scroll to position [115, 0]
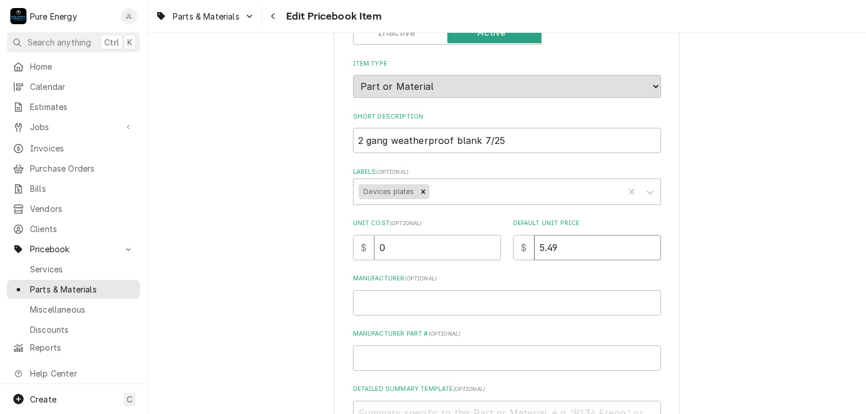
click at [555, 248] on input "5.49" at bounding box center [598, 247] width 127 height 25
type textarea "x"
type input "5.4"
type textarea "x"
type input "5"
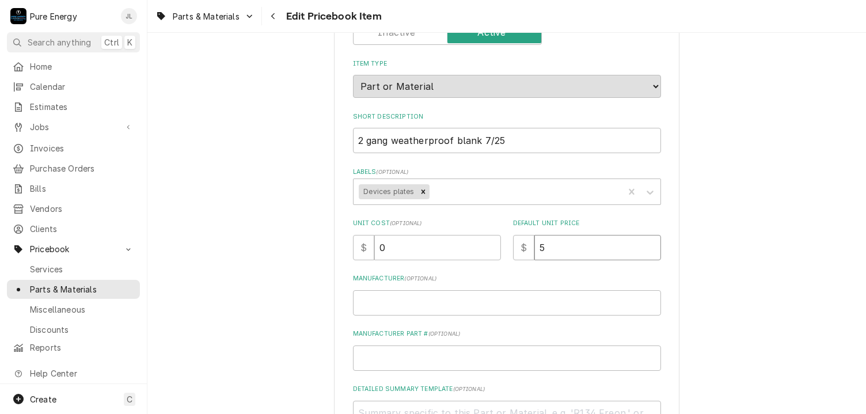
type textarea "x"
type input "5.8"
type textarea "x"
type input "5.87"
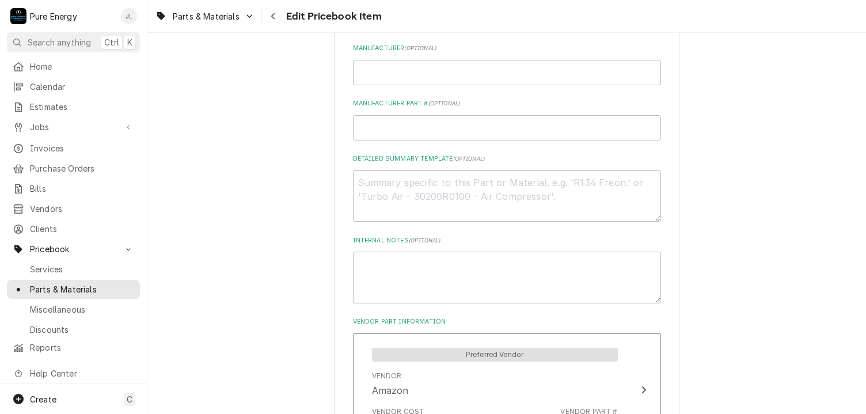
scroll to position [461, 0]
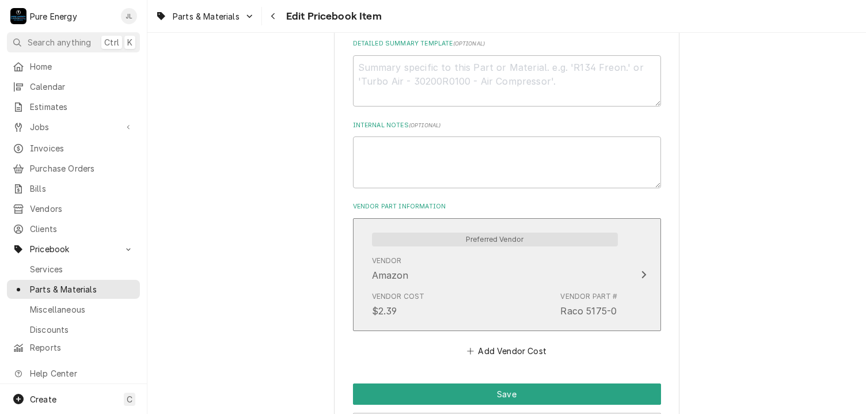
click at [468, 264] on div "Vendor Amazon" at bounding box center [495, 269] width 246 height 36
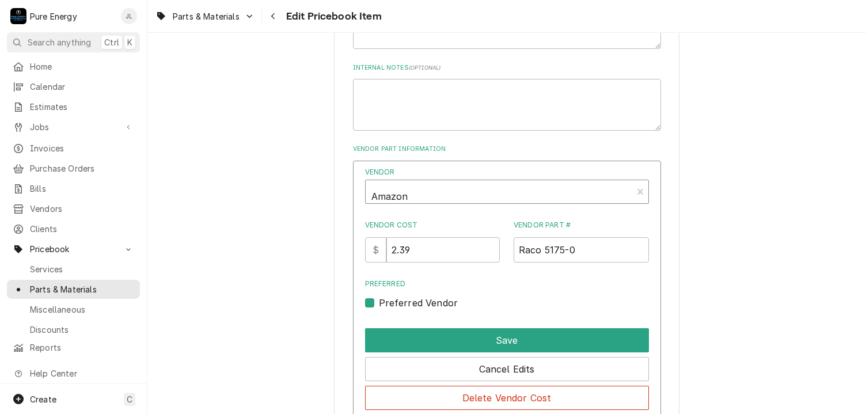
scroll to position [576, 0]
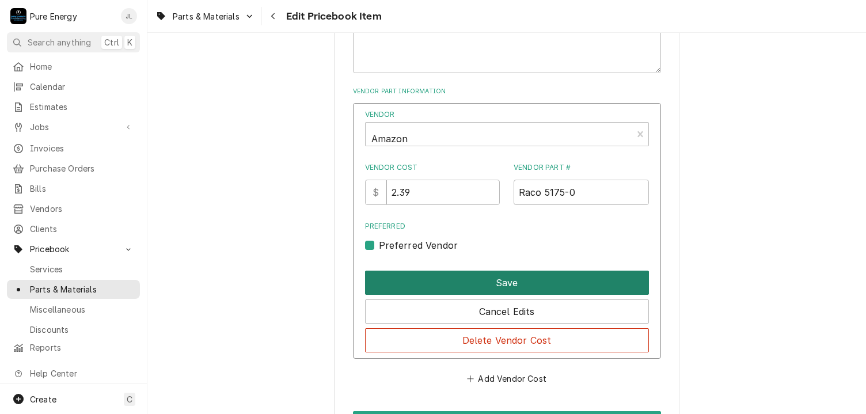
click at [441, 275] on button "Save" at bounding box center [507, 283] width 284 height 24
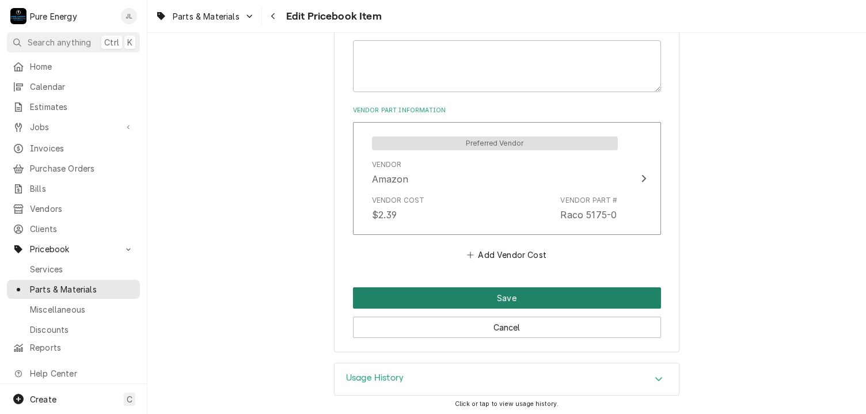
click at [474, 297] on button "Save" at bounding box center [507, 297] width 308 height 21
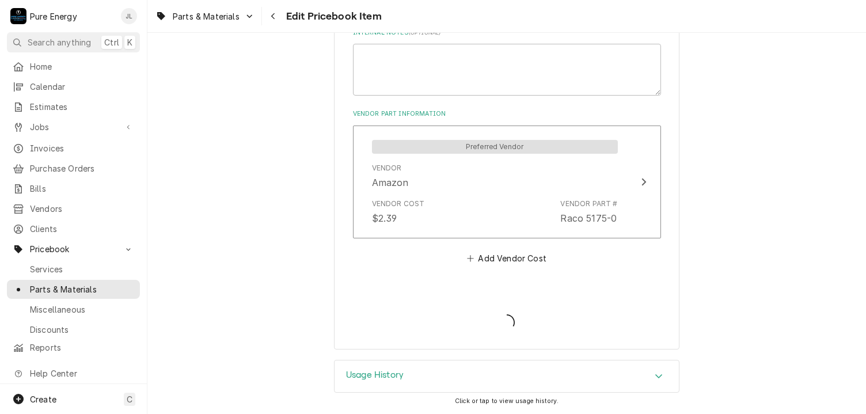
scroll to position [551, 0]
type textarea "x"
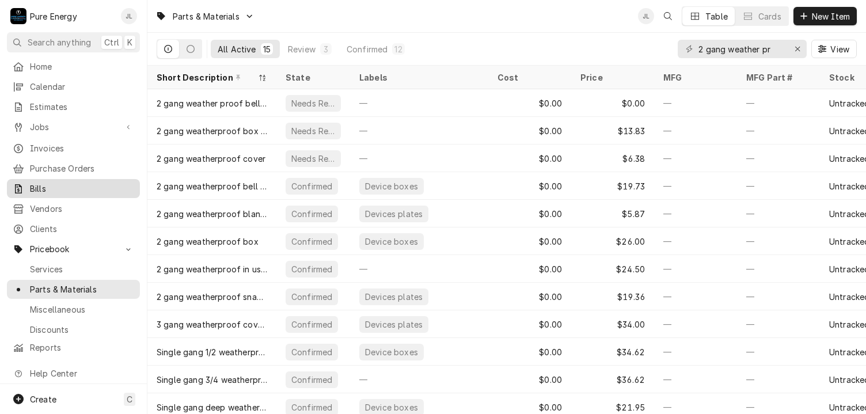
scroll to position [13, 0]
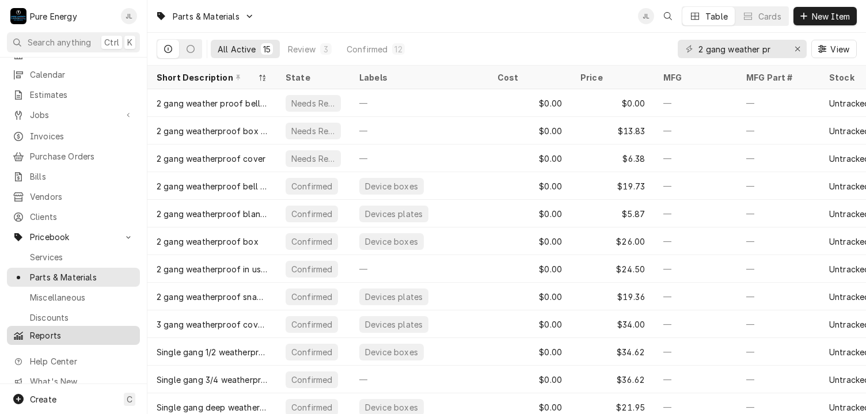
click at [65, 330] on span "Reports" at bounding box center [82, 336] width 104 height 12
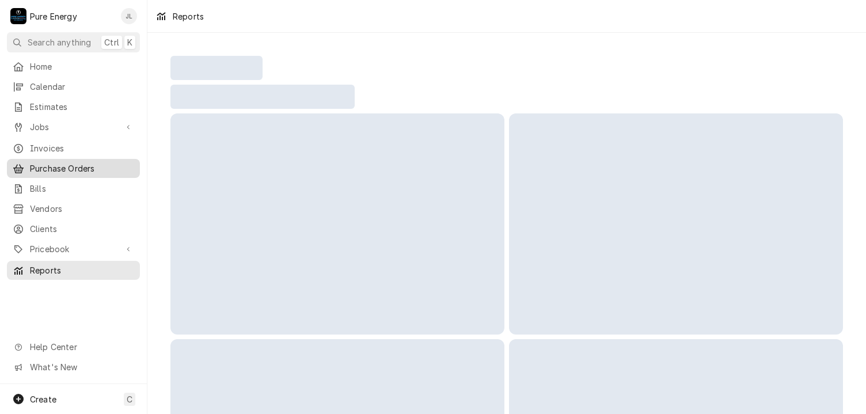
click at [85, 163] on span "Purchase Orders" at bounding box center [82, 168] width 104 height 12
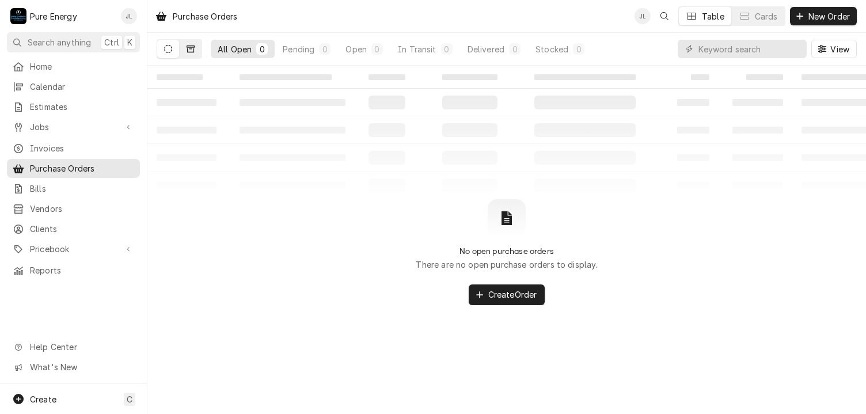
click at [191, 51] on icon "Dynamic Content Wrapper" at bounding box center [191, 49] width 8 height 8
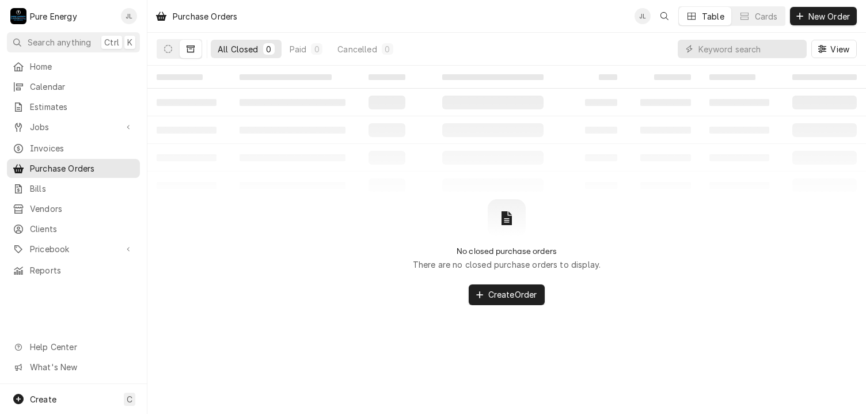
click at [234, 46] on div "All Closed" at bounding box center [238, 49] width 41 height 12
click at [498, 292] on span "Create Order" at bounding box center [513, 295] width 54 height 12
